Goal: Task Accomplishment & Management: Use online tool/utility

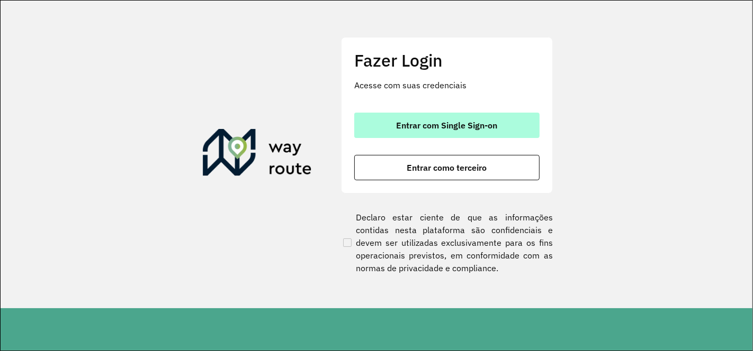
click at [434, 121] on span "Entrar com Single Sign-on" at bounding box center [446, 125] width 101 height 8
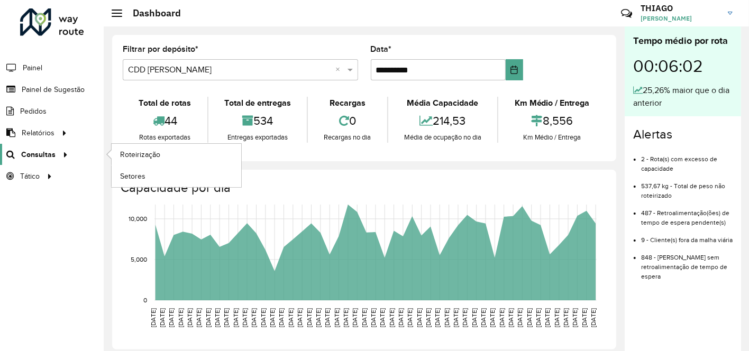
click at [59, 149] on icon at bounding box center [63, 154] width 9 height 16
click at [141, 155] on span "Roteirização" at bounding box center [141, 154] width 43 height 11
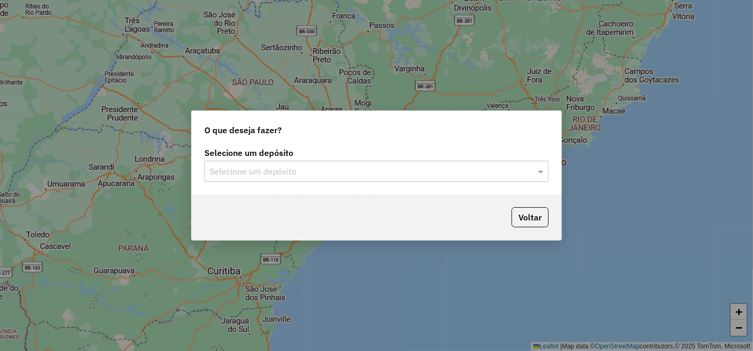
click at [293, 168] on input "text" at bounding box center [366, 172] width 312 height 13
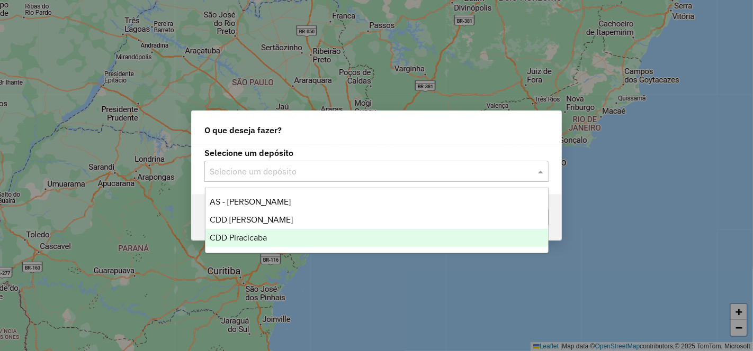
click at [267, 240] on div "CDD Piracicaba" at bounding box center [376, 238] width 342 height 18
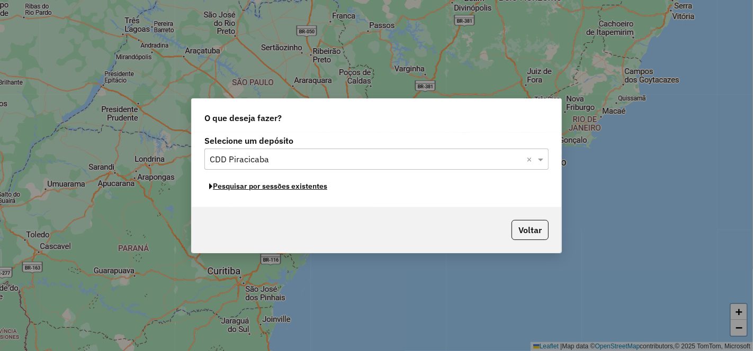
click at [290, 187] on button "Pesquisar por sessões existentes" at bounding box center [268, 186] width 128 height 16
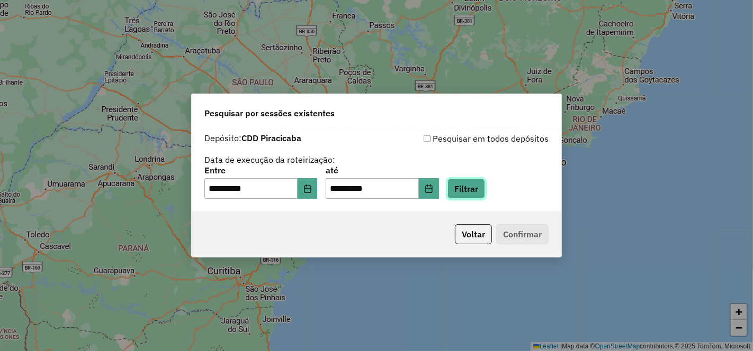
click at [482, 189] on button "Filtrar" at bounding box center [466, 189] width 38 height 20
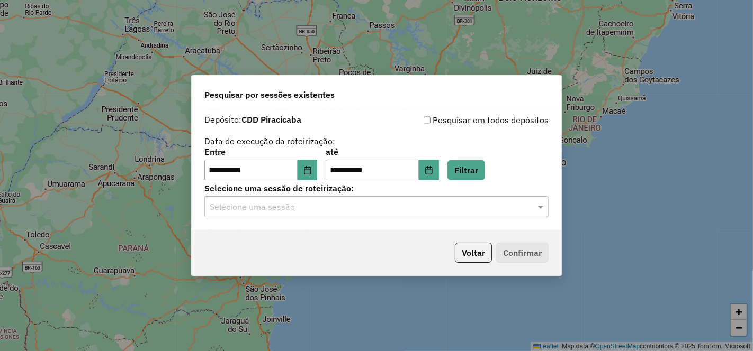
click at [320, 206] on input "text" at bounding box center [366, 207] width 312 height 13
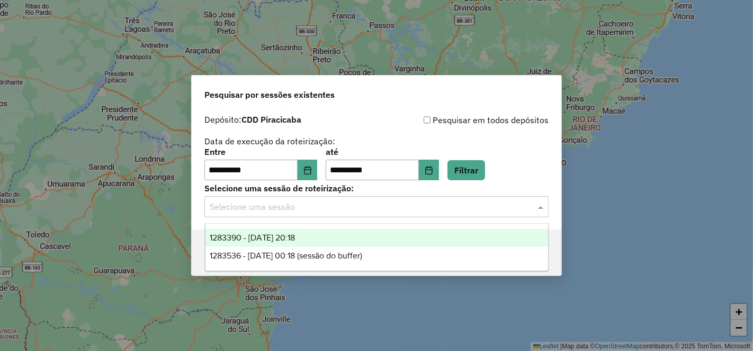
click at [292, 241] on span "1283390 - 26/09/2025 20:18" at bounding box center [253, 237] width 86 height 9
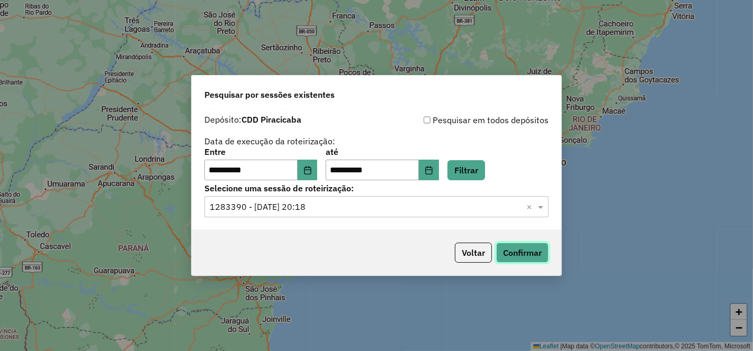
click at [523, 247] on button "Confirmar" at bounding box center [522, 253] width 52 height 20
